Goal: Navigation & Orientation: Find specific page/section

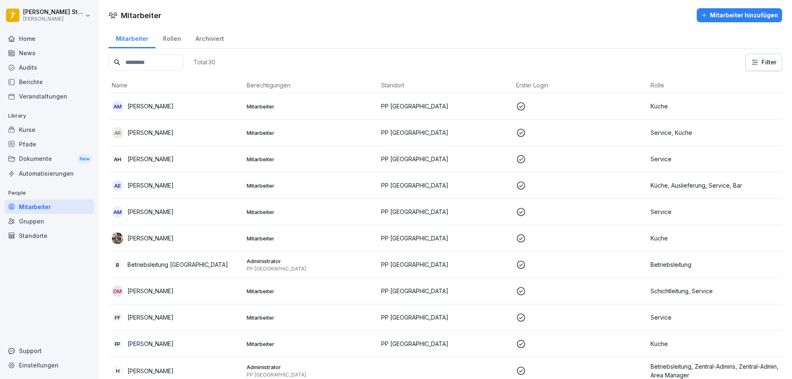
click at [73, 40] on div "Home" at bounding box center [49, 38] width 90 height 14
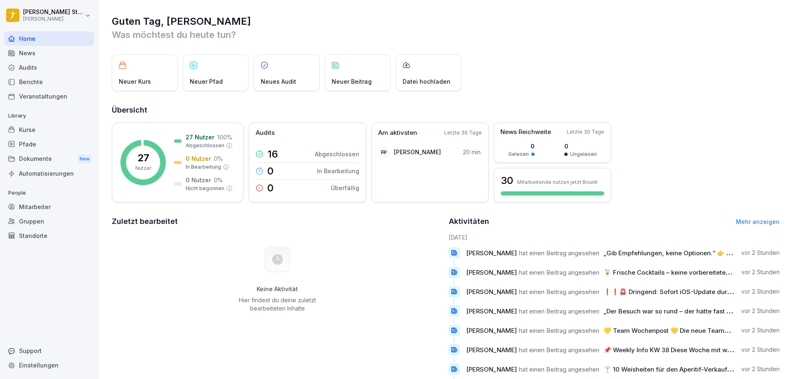
click at [33, 54] on div "News" at bounding box center [49, 53] width 90 height 14
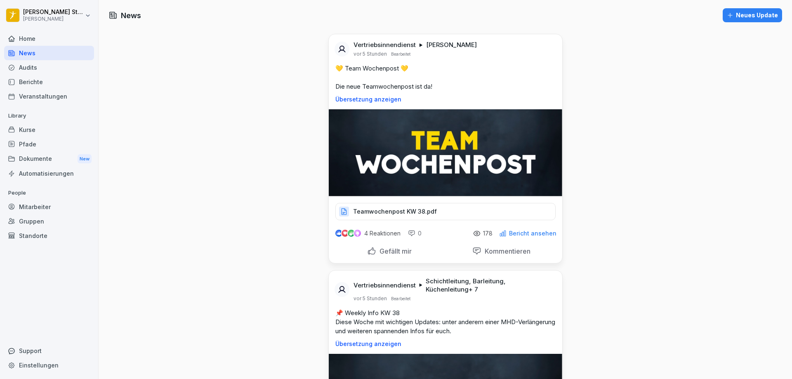
click at [29, 157] on div "Dokumente New" at bounding box center [49, 158] width 90 height 15
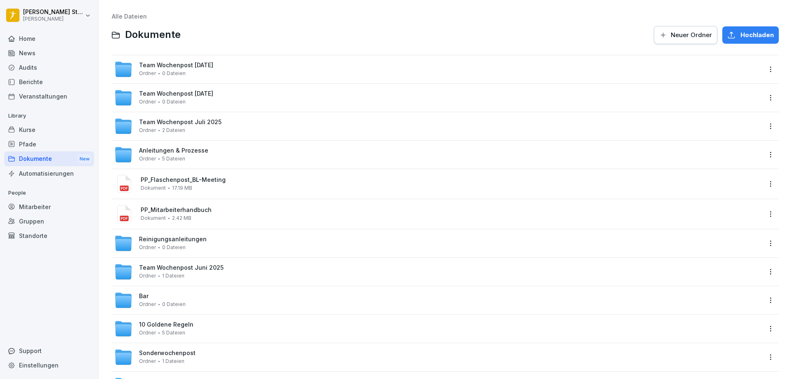
click at [186, 72] on div "Team Wochenpost [DATE] Ordner 0 Dateien" at bounding box center [176, 69] width 74 height 14
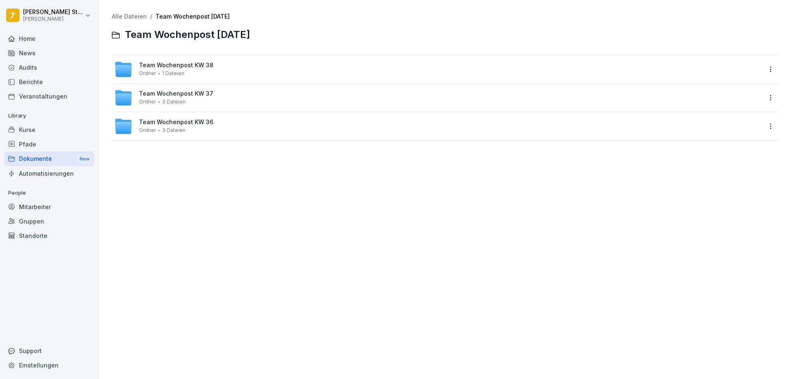
click at [183, 73] on div "Team Wochenpost KW 38 Ordner 1 Dateien" at bounding box center [176, 69] width 74 height 14
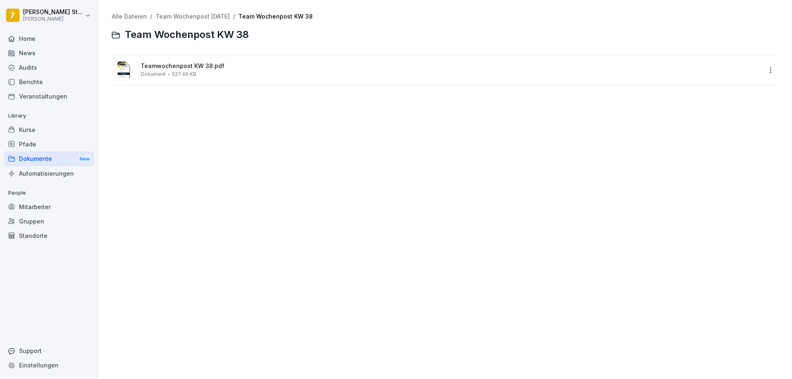
click at [135, 68] on div "Teamwochenpost KW 38.pdf Dokument 527.49 KB" at bounding box center [438, 70] width 648 height 20
click at [135, 68] on div at bounding box center [396, 189] width 792 height 379
click at [126, 70] on image at bounding box center [124, 70] width 14 height 18
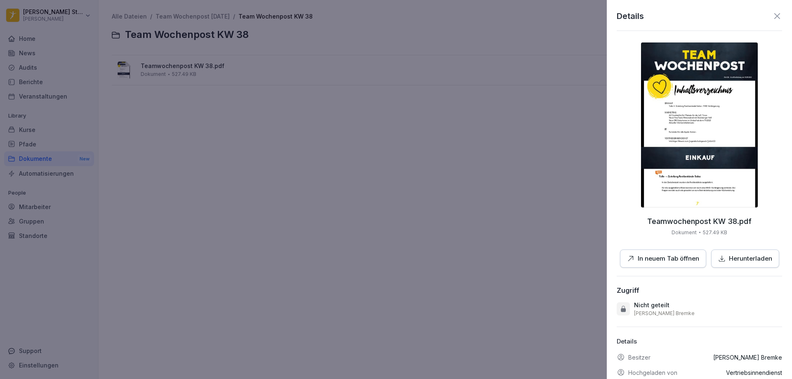
click at [661, 156] on img at bounding box center [699, 125] width 117 height 165
